Goal: Transaction & Acquisition: Purchase product/service

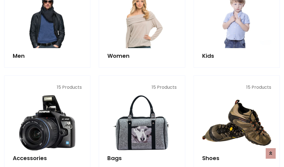
scroll to position [185, 0]
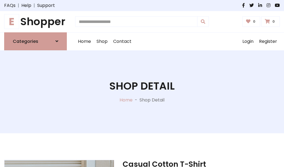
click at [35, 22] on h1 "E Shopper" at bounding box center [35, 22] width 63 height 12
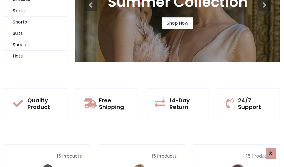
scroll to position [53, 0]
